Goal: Transaction & Acquisition: Purchase product/service

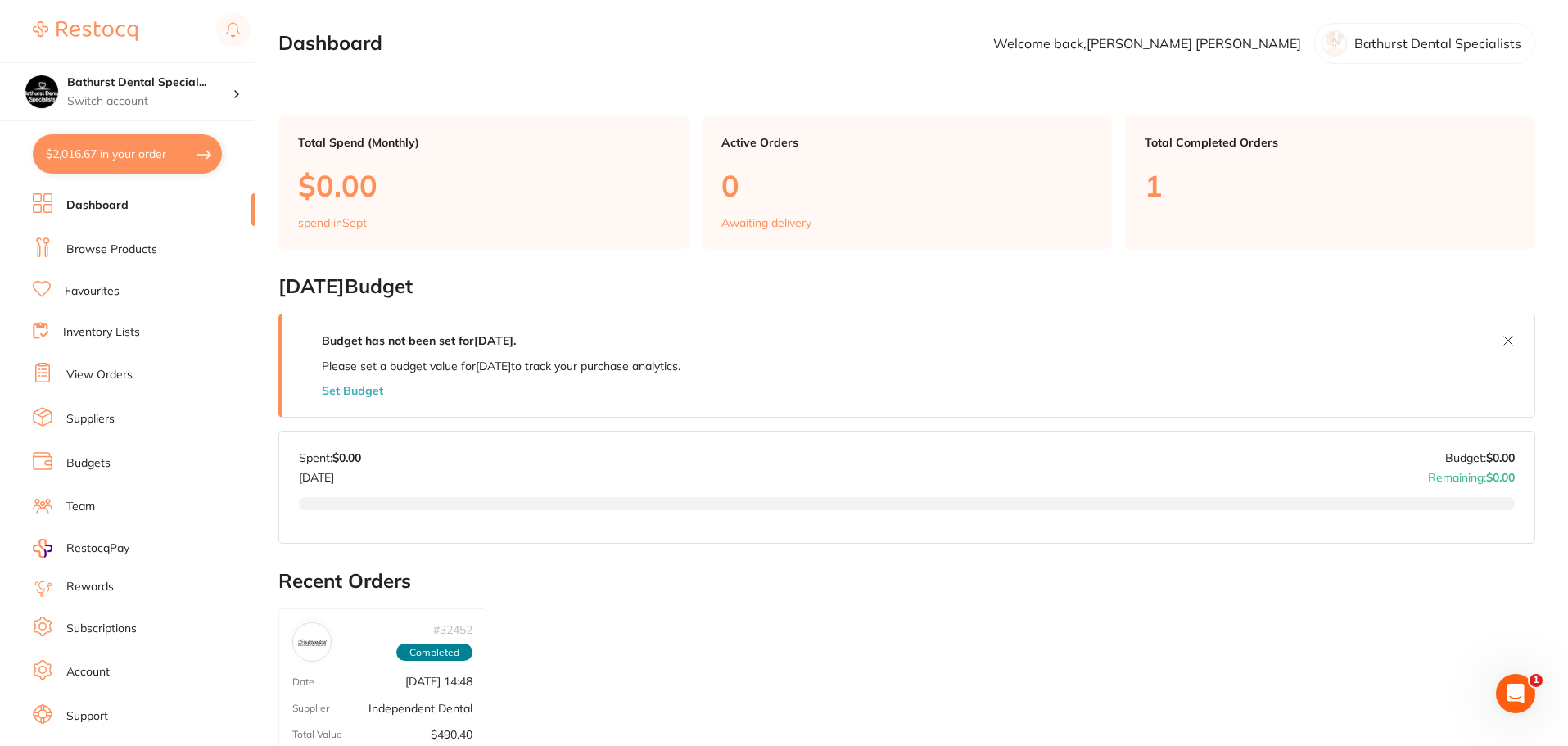
click at [181, 161] on button "$2,016.67 in your order" at bounding box center [127, 154] width 190 height 39
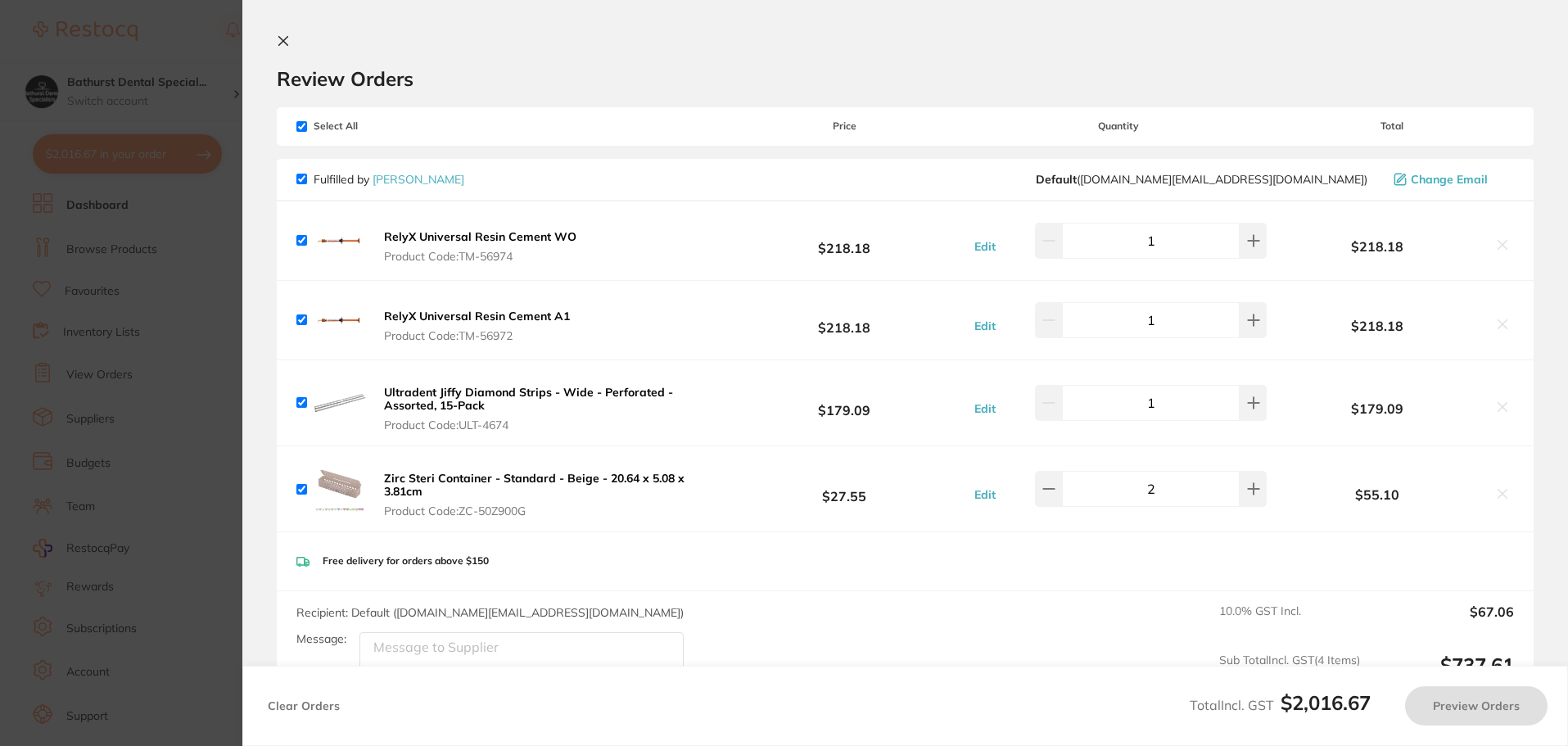
checkbox input "true"
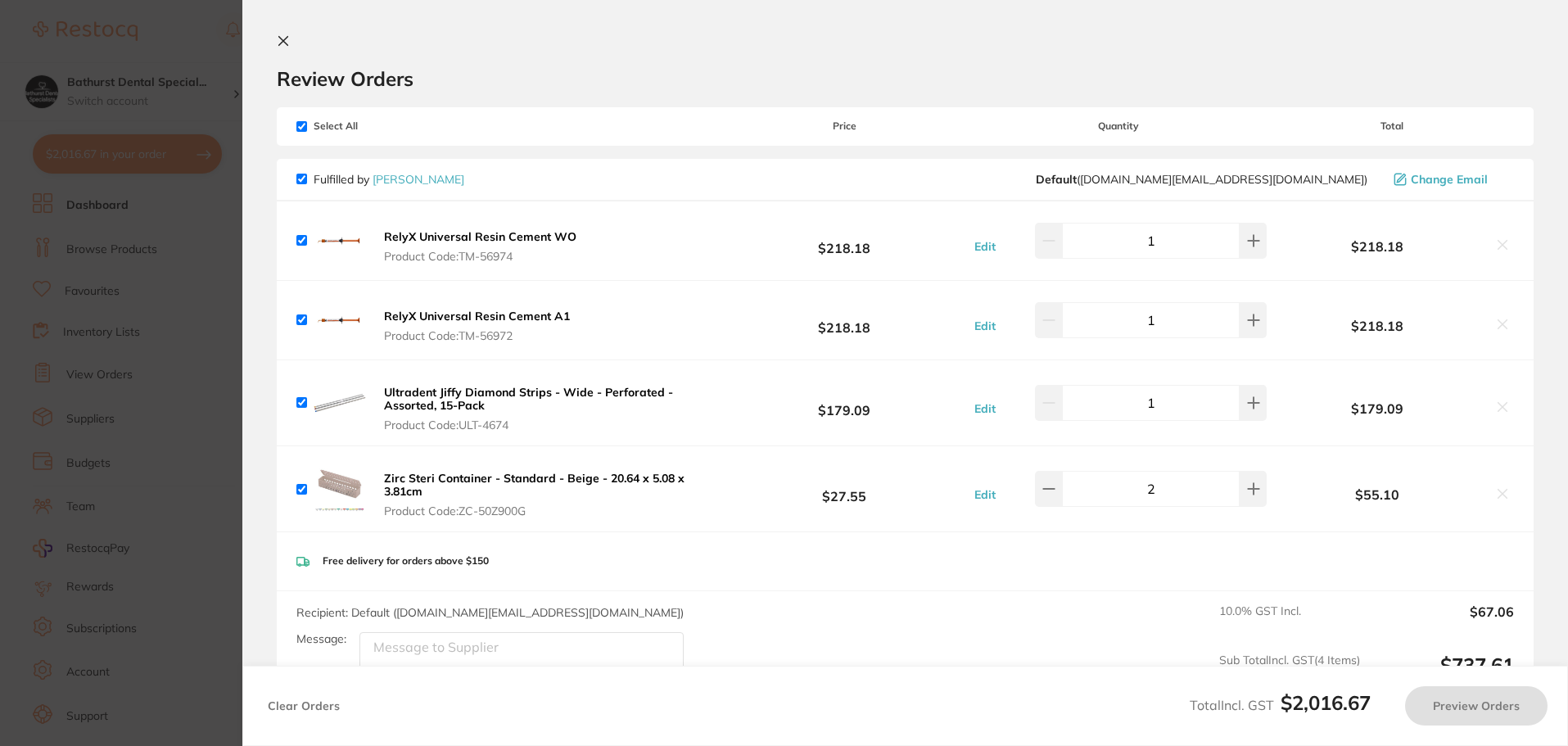
checkbox input "true"
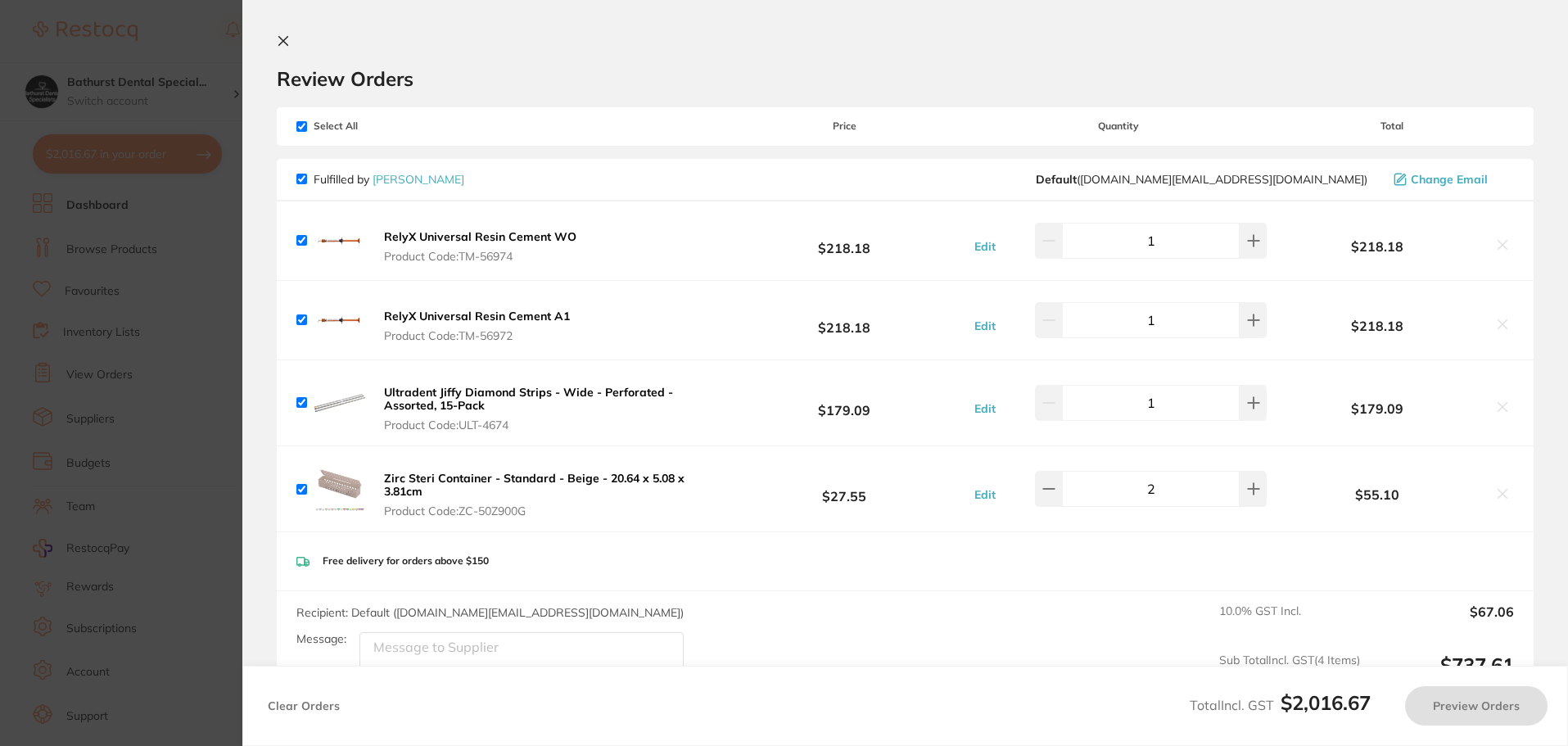
checkbox input "true"
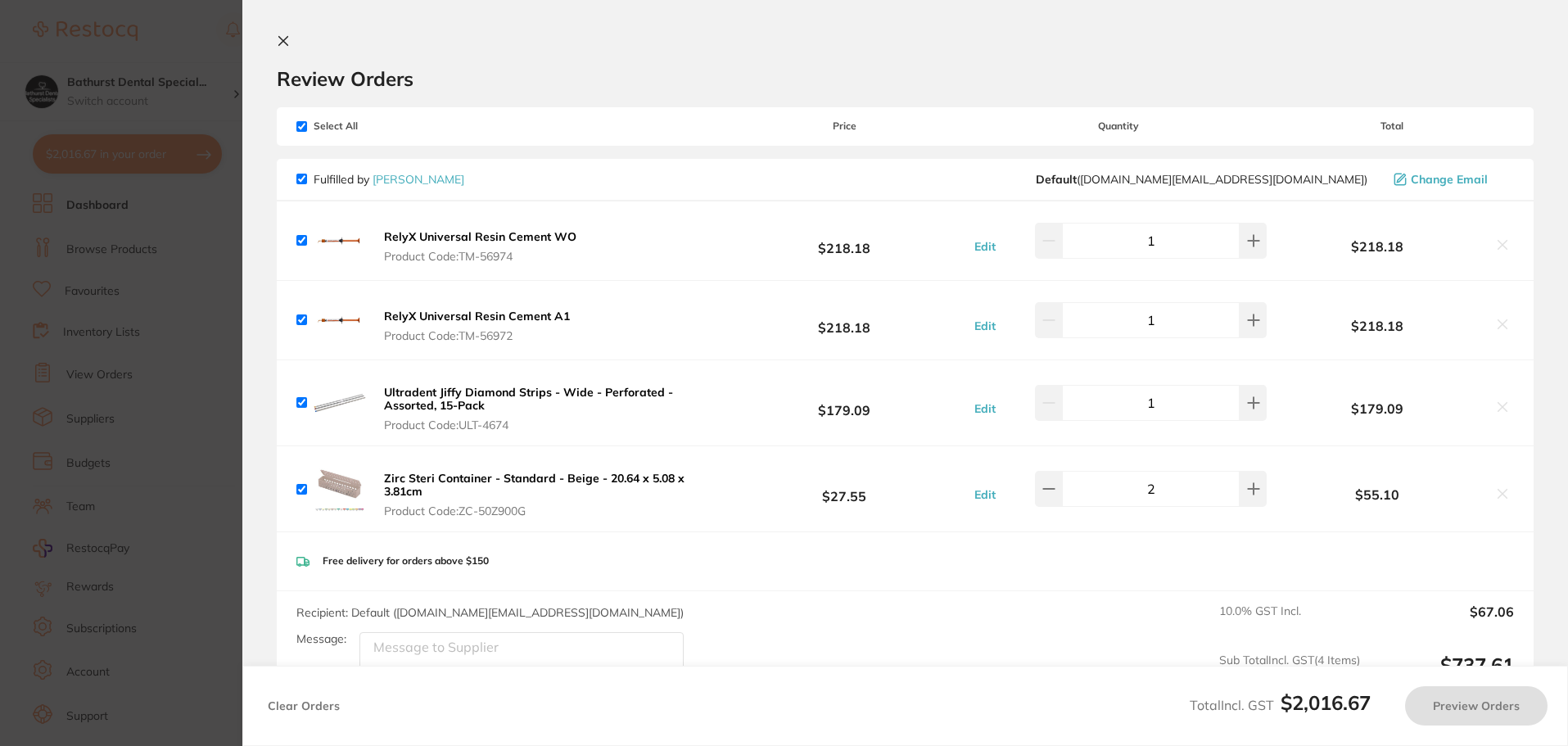
checkbox input "true"
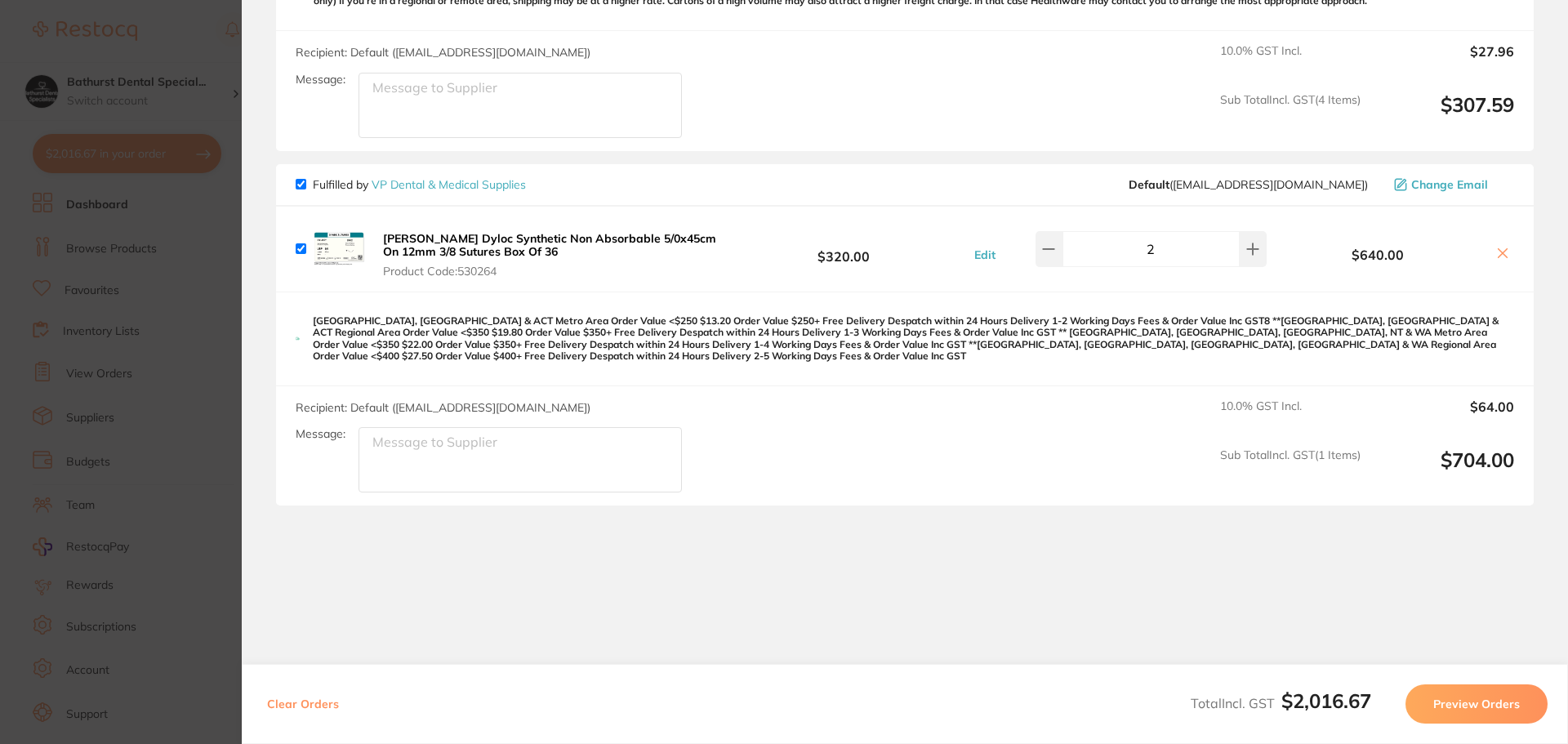
scroll to position [1771, 0]
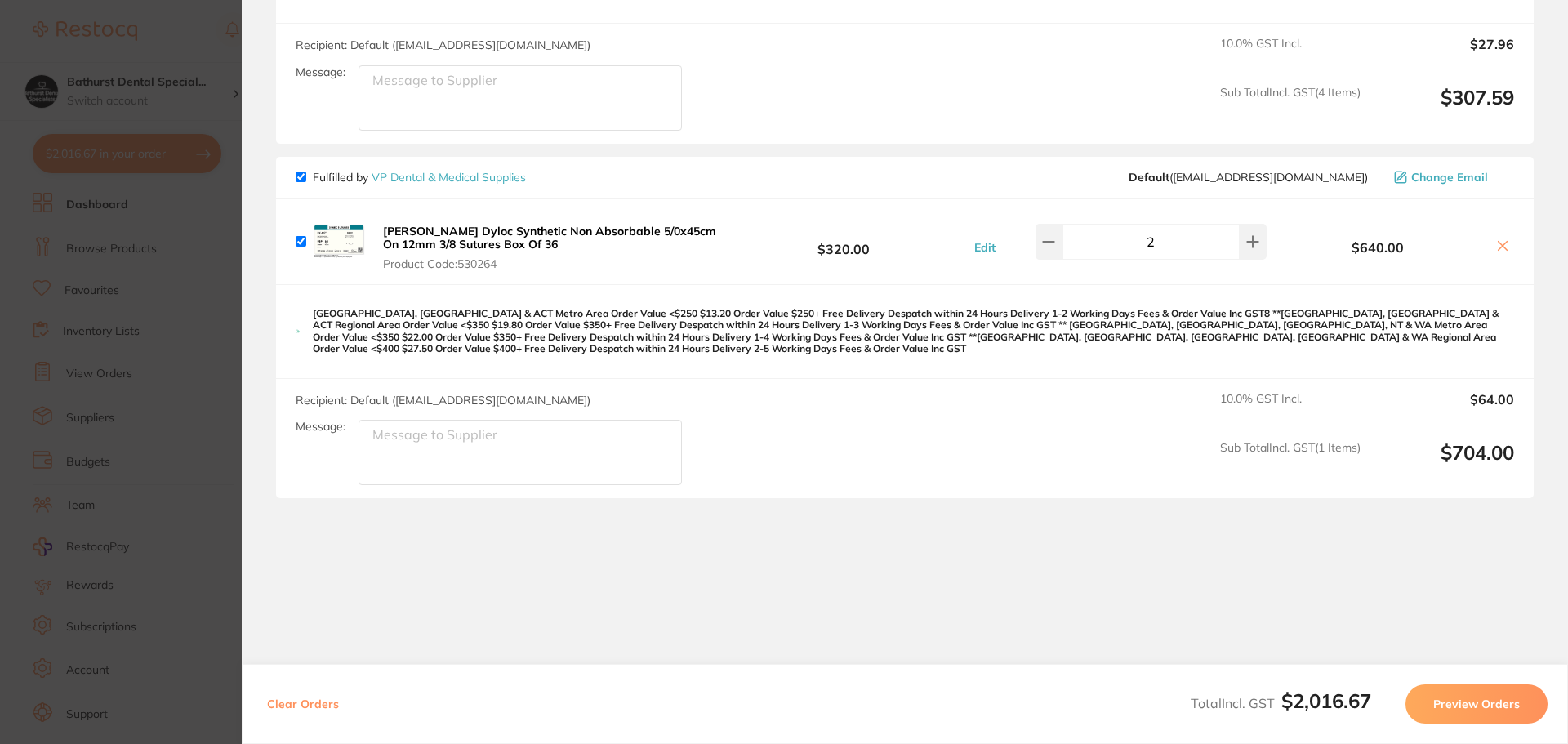
click at [19, 328] on section "Update RRP Set your pre negotiated price for this item. Item Agreed RRP (excl. …" at bounding box center [784, 372] width 1568 height 744
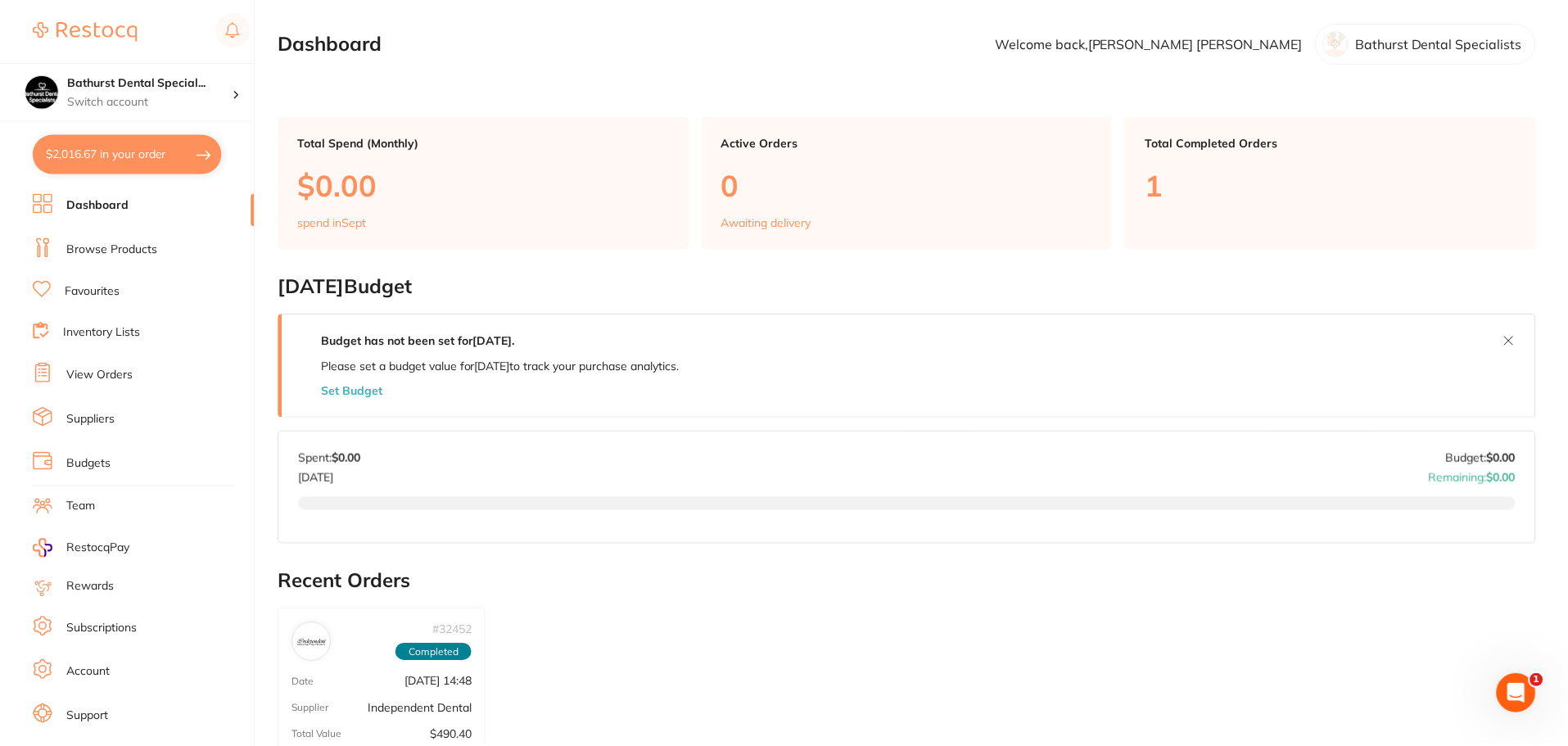
scroll to position [2, 0]
